Goal: Find specific fact: Find contact information

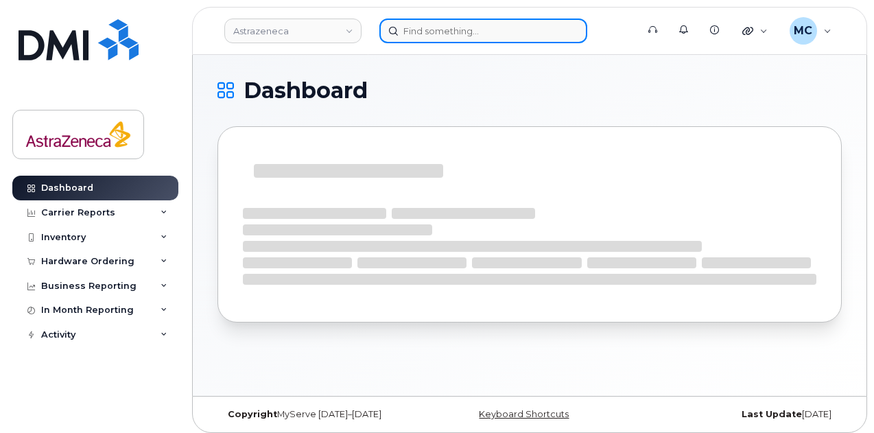
click at [454, 33] on input at bounding box center [483, 31] width 208 height 25
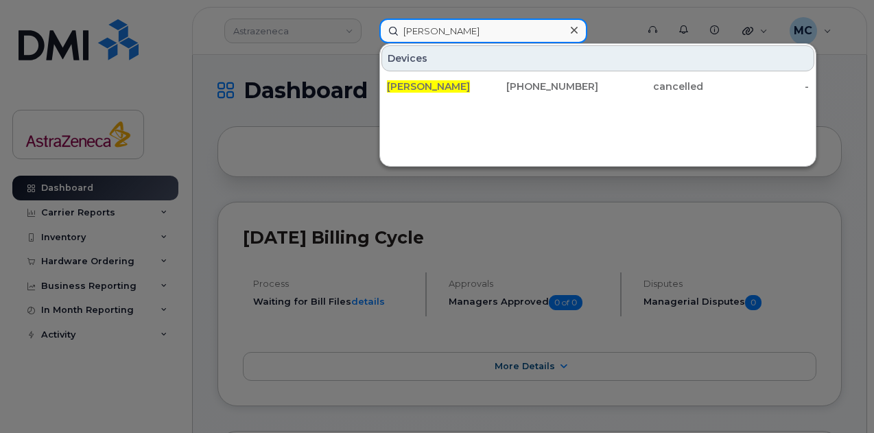
type input "[PERSON_NAME]"
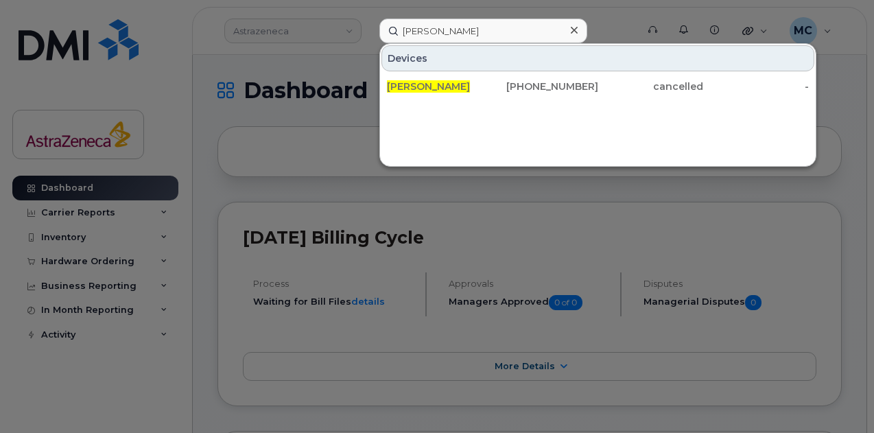
click at [496, 92] on div "[PHONE_NUMBER]" at bounding box center [545, 87] width 106 height 14
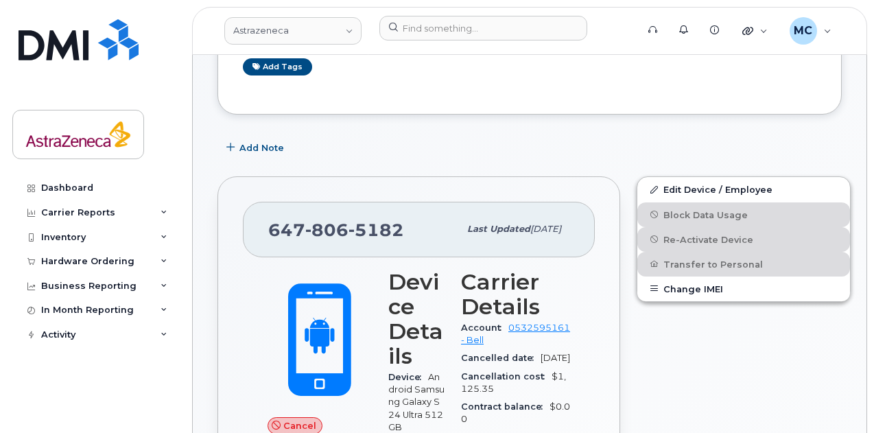
scroll to position [274, 0]
